Goal: Task Accomplishment & Management: Use online tool/utility

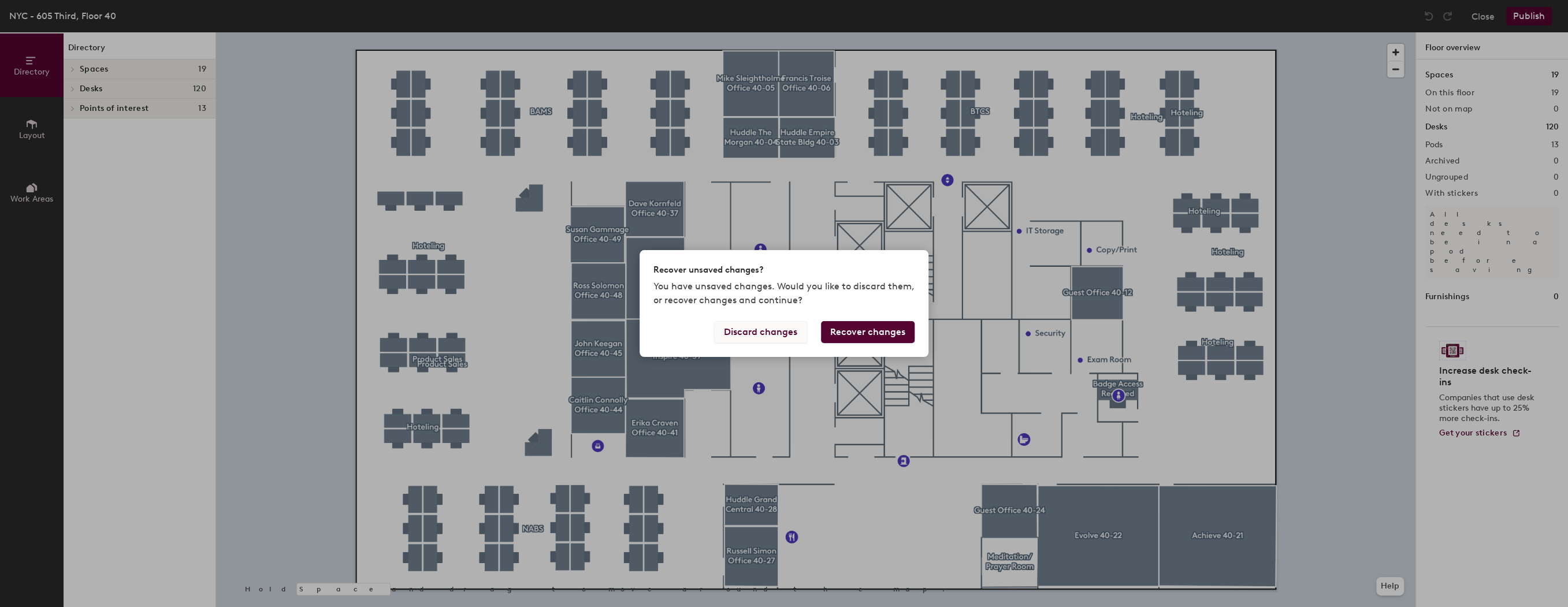
click at [749, 332] on button "Discard changes" at bounding box center [760, 332] width 93 height 22
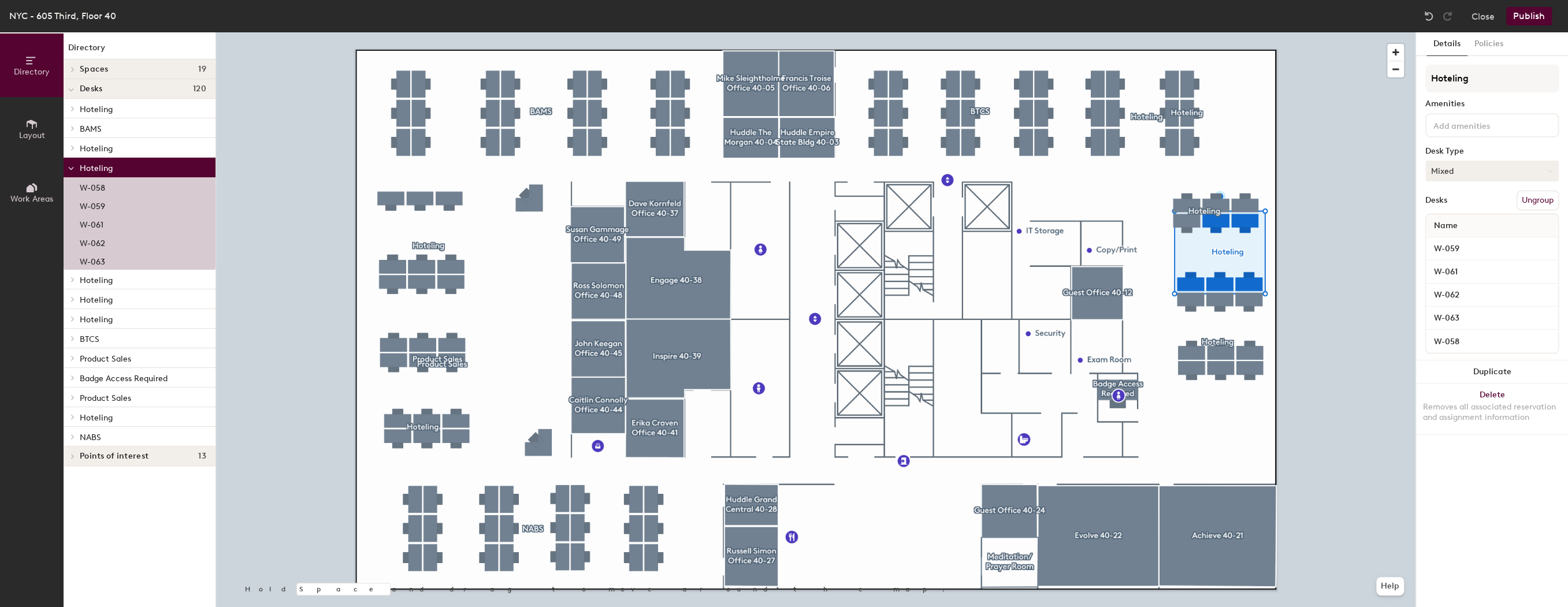
click at [1457, 169] on button "Mixed" at bounding box center [1491, 170] width 133 height 21
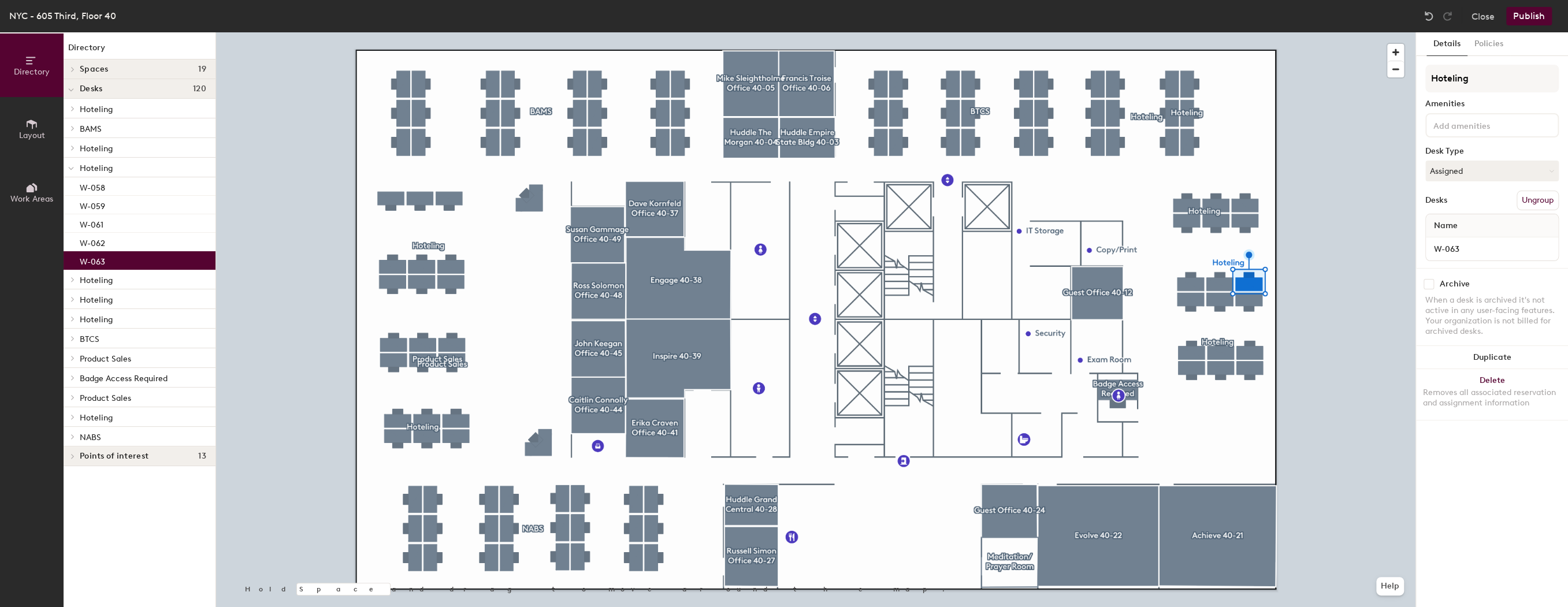
click at [1534, 201] on button "Ungroup" at bounding box center [1537, 200] width 43 height 20
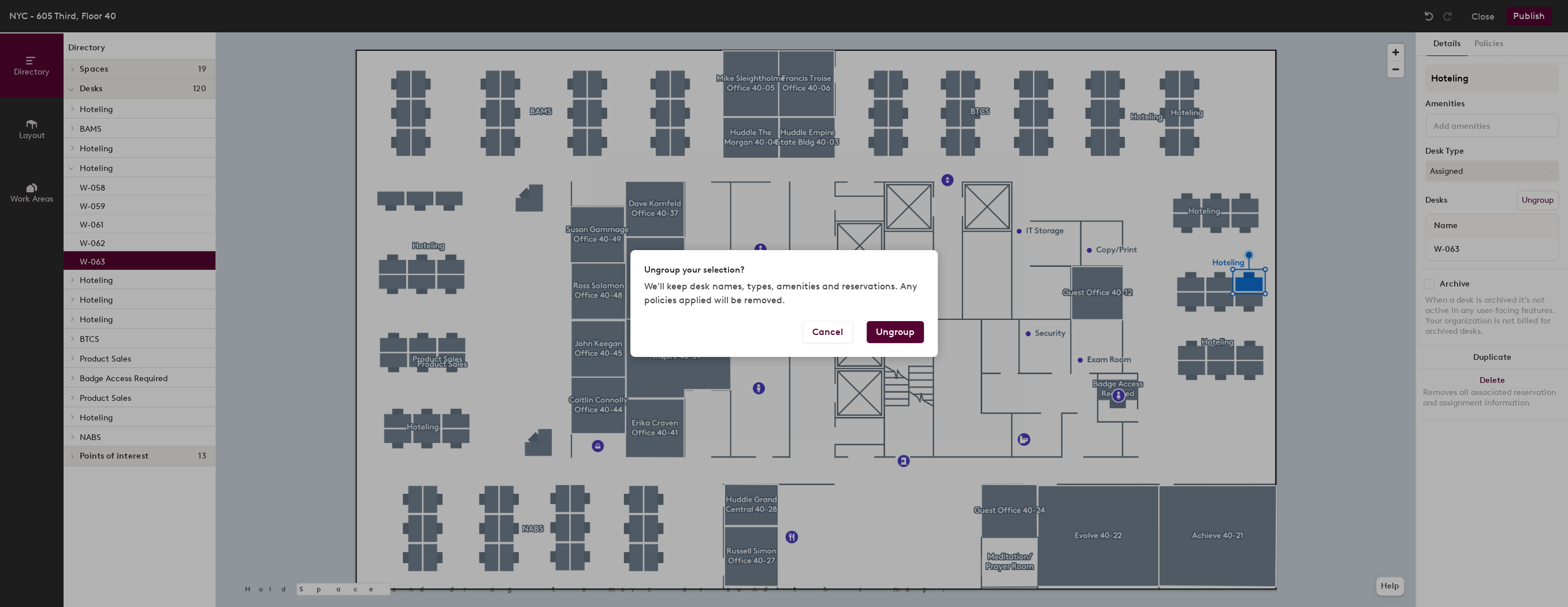
click at [1408, 335] on div "Ungroup your selection? We'll keep desk names, types, amenities and reservation…" at bounding box center [784, 304] width 1568 height 607
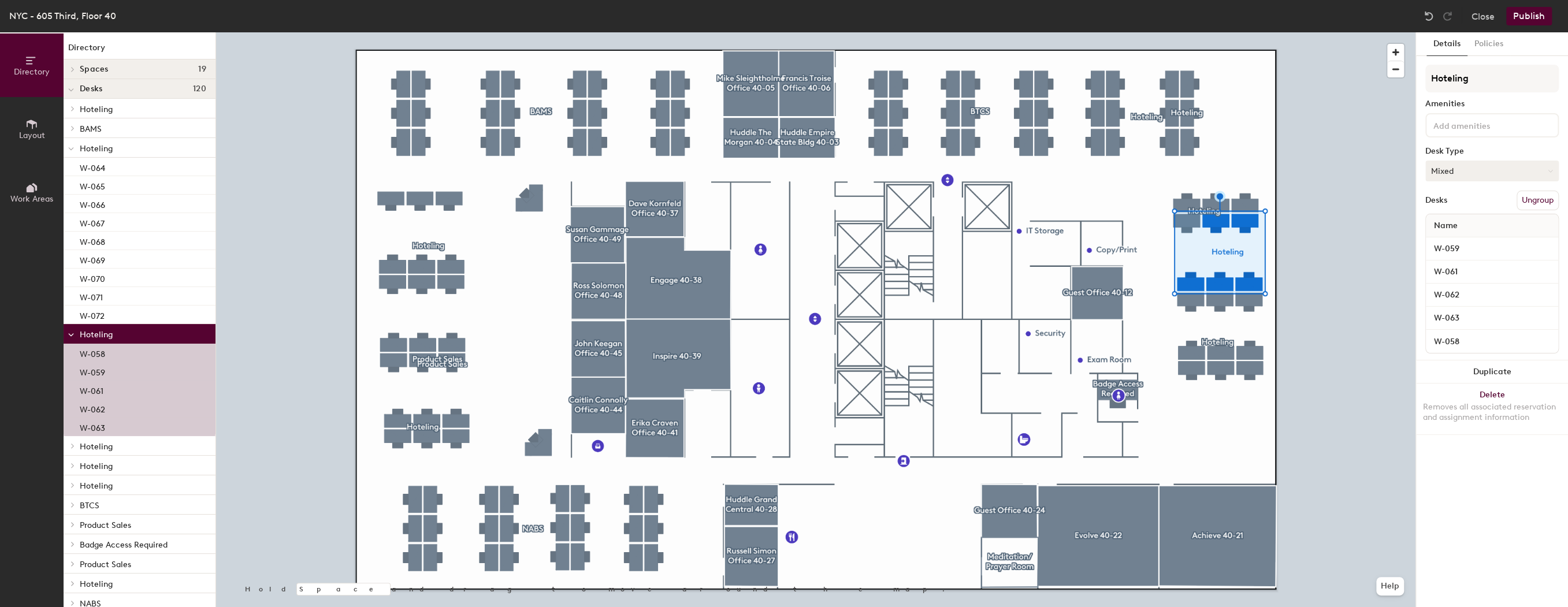
click at [1462, 164] on button "Mixed" at bounding box center [1491, 170] width 133 height 21
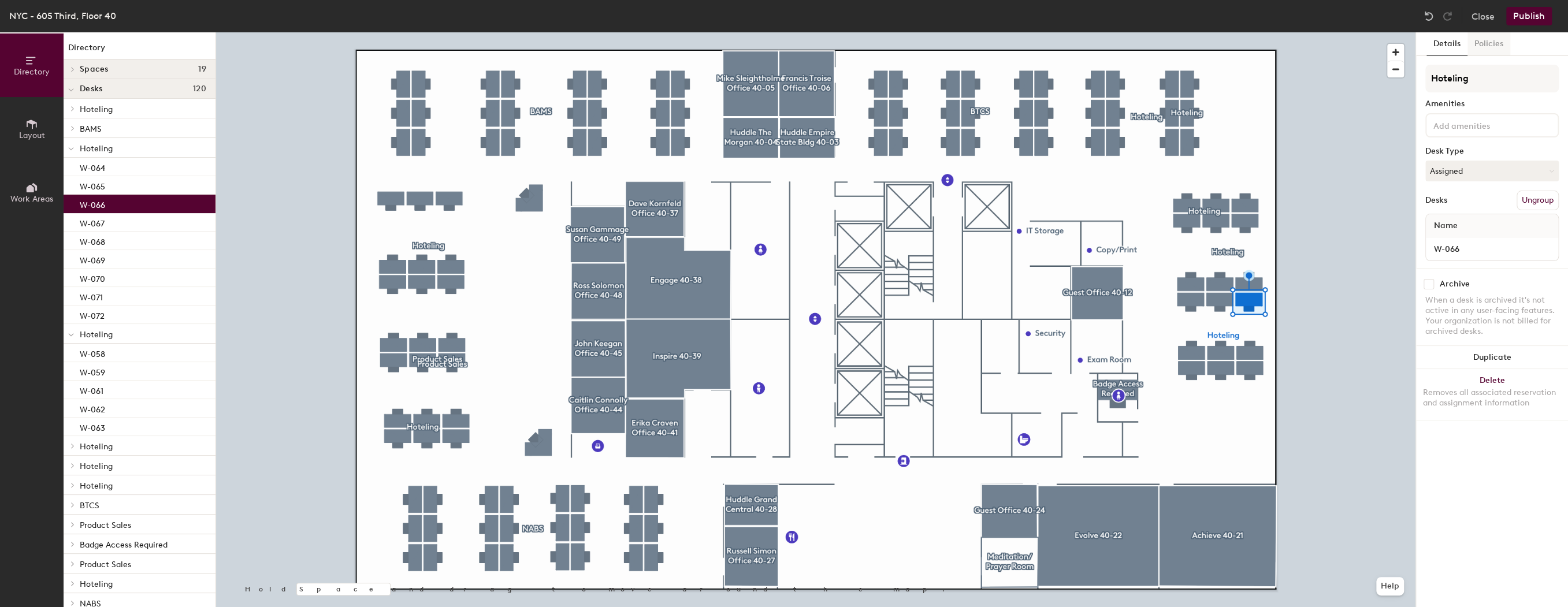
click at [1484, 43] on button "Policies" at bounding box center [1488, 44] width 43 height 24
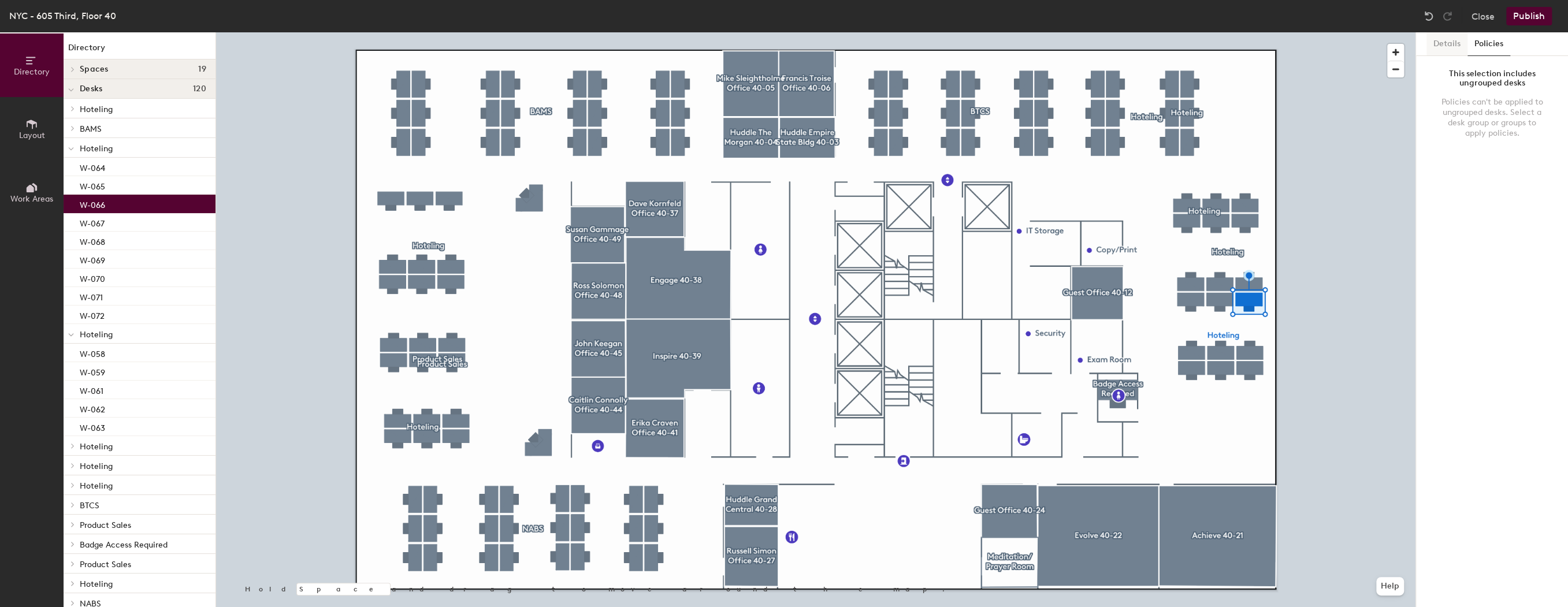
click at [1448, 43] on button "Details" at bounding box center [1447, 44] width 41 height 24
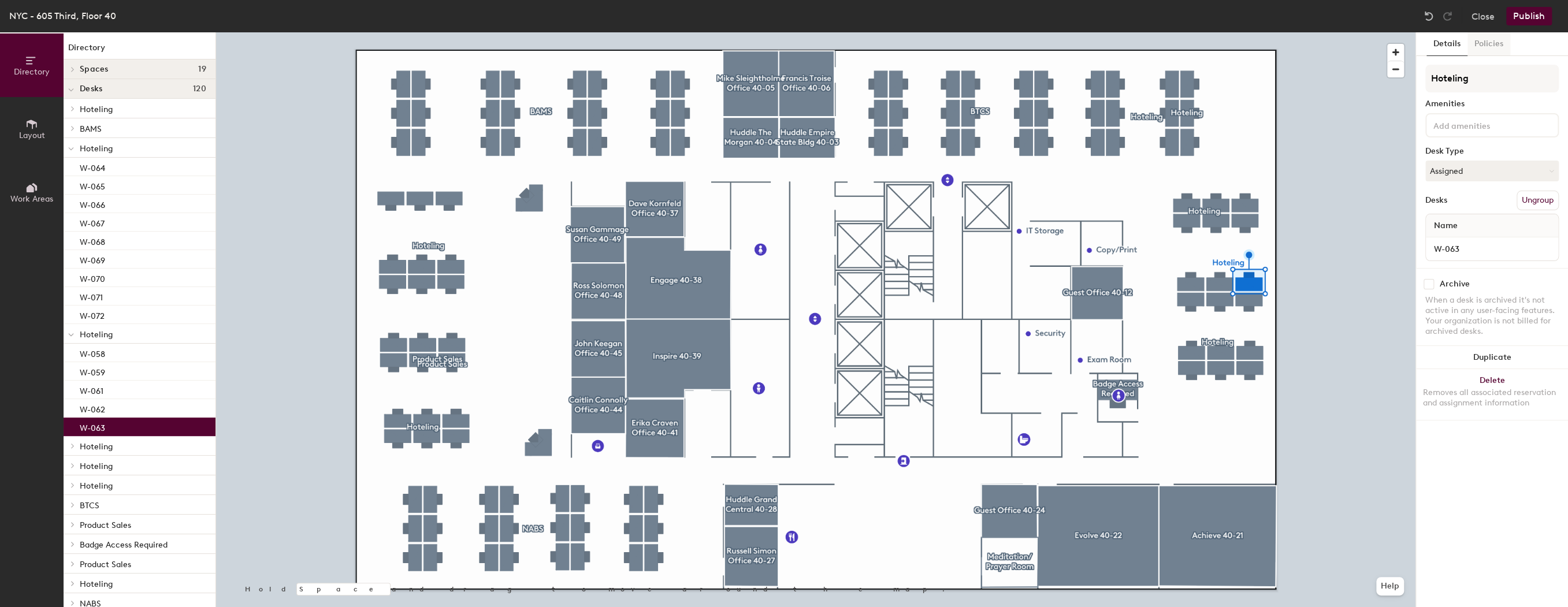
click at [1494, 43] on button "Policies" at bounding box center [1488, 44] width 43 height 24
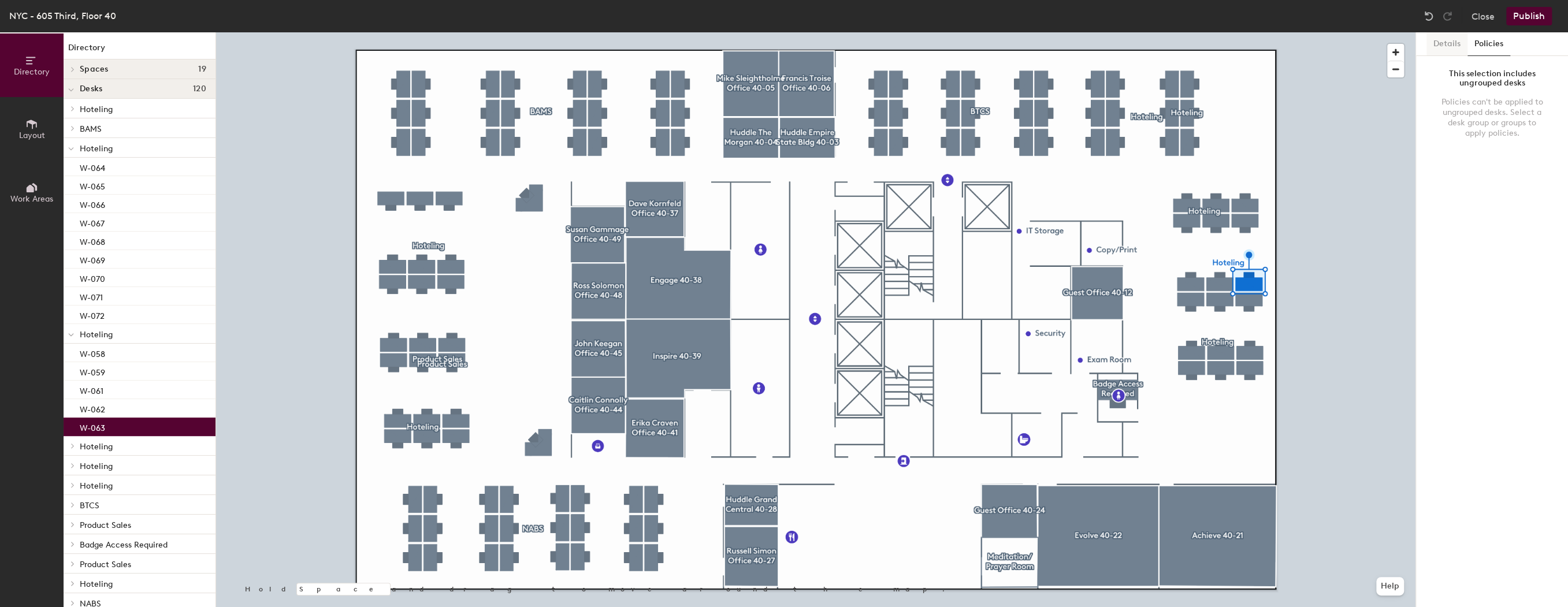
click at [1447, 43] on button "Details" at bounding box center [1447, 44] width 41 height 24
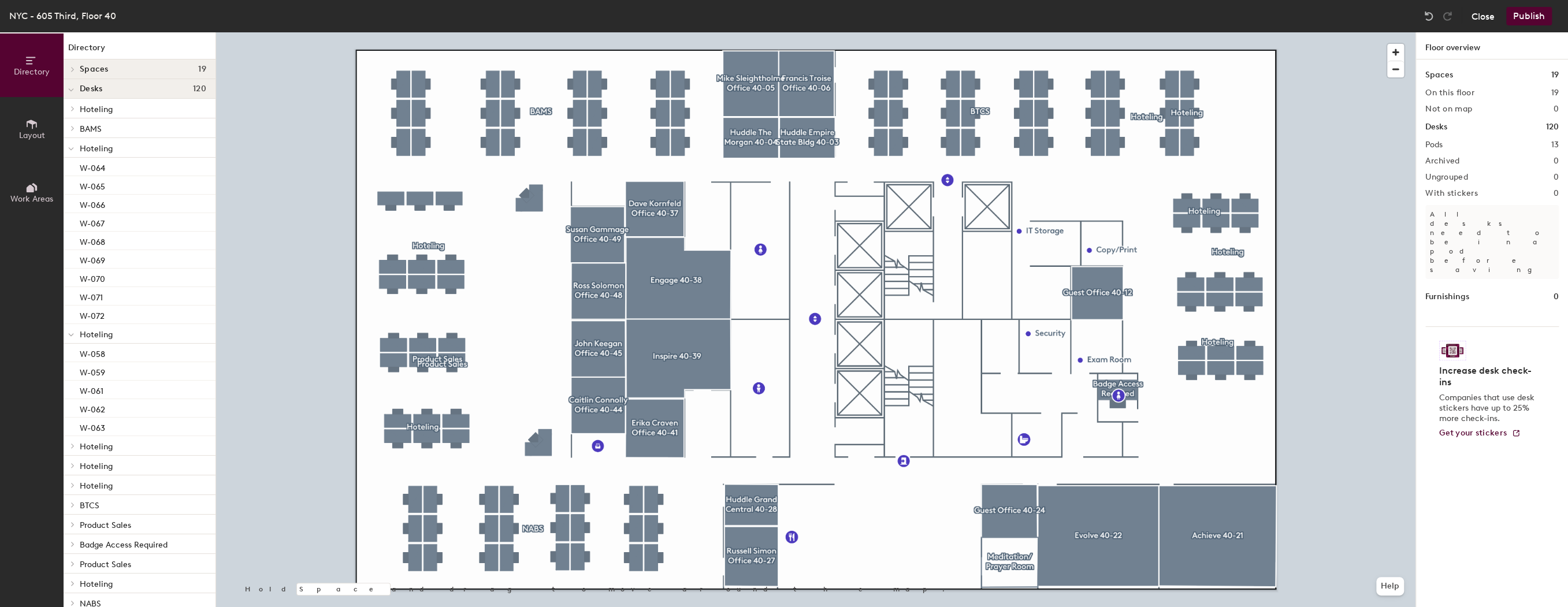
click at [1485, 14] on button "Close" at bounding box center [1483, 16] width 24 height 18
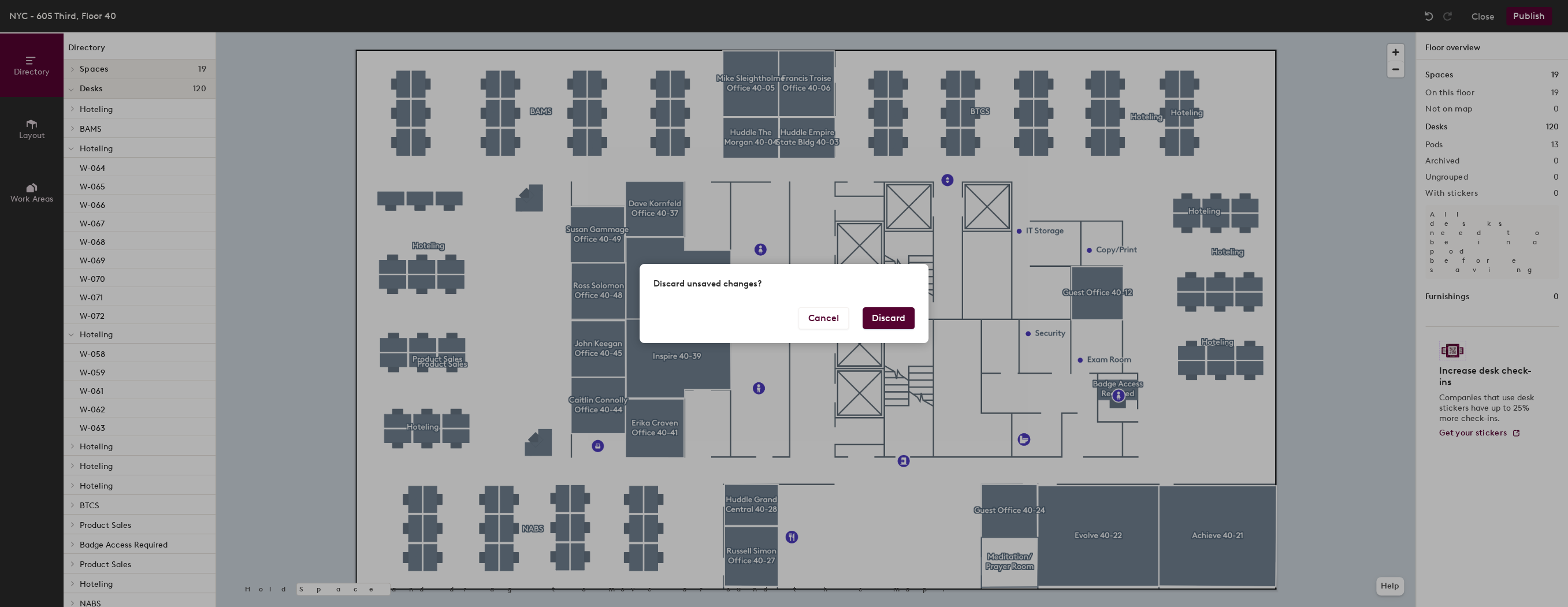
click at [895, 318] on button "Discard" at bounding box center [888, 318] width 52 height 22
